Goal: Task Accomplishment & Management: Use online tool/utility

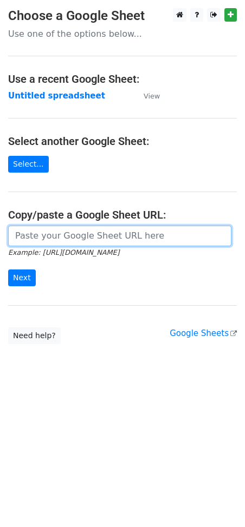
click at [91, 232] on input "url" at bounding box center [119, 236] width 223 height 21
paste input "https://docs.google.com/spreadsheets/d/1NtCWQtMcVBNWmPKGjWEPP9sWdpPhM8Qdu8ghAxU…"
type input "https://docs.google.com/spreadsheets/d/1NtCWQtMcVBNWmPKGjWEPP9sWdpPhM8Qdu8ghAxU…"
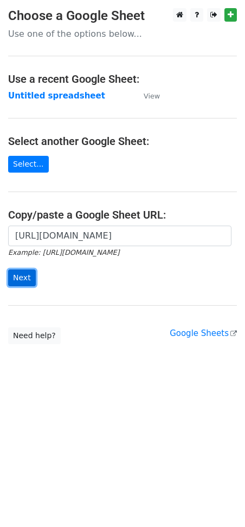
scroll to position [0, 0]
click at [29, 276] on input "Next" at bounding box center [22, 277] width 28 height 17
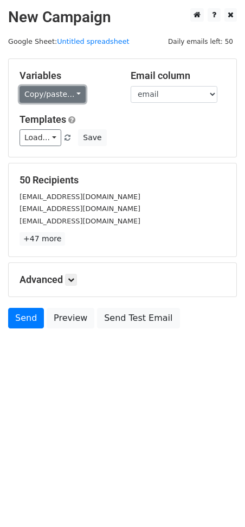
click at [67, 91] on link "Copy/paste..." at bounding box center [52, 94] width 66 height 17
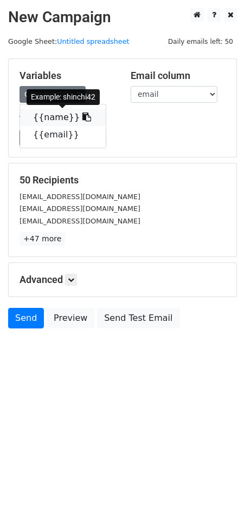
click at [82, 114] on icon at bounding box center [86, 117] width 9 height 9
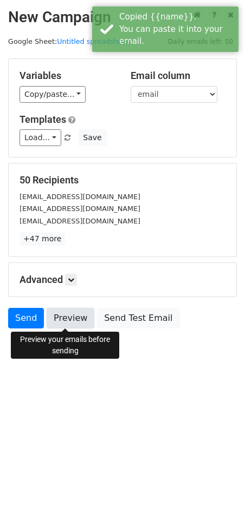
click at [56, 322] on link "Preview" at bounding box center [71, 318] width 48 height 21
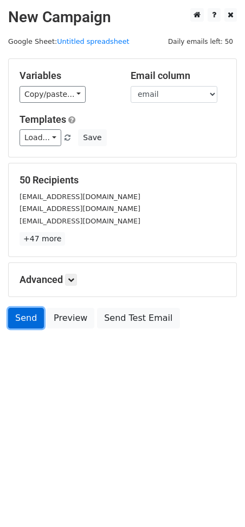
click at [25, 311] on link "Send" at bounding box center [26, 318] width 36 height 21
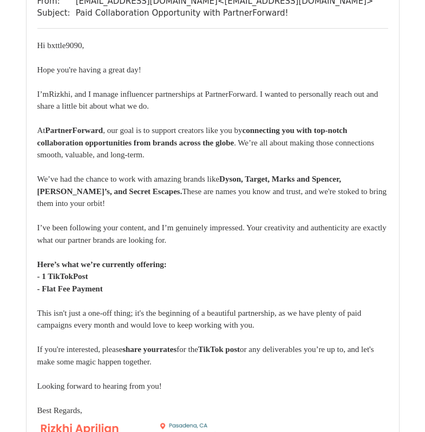
scroll to position [35181, 0]
